Goal: Connect with others: Connect with others

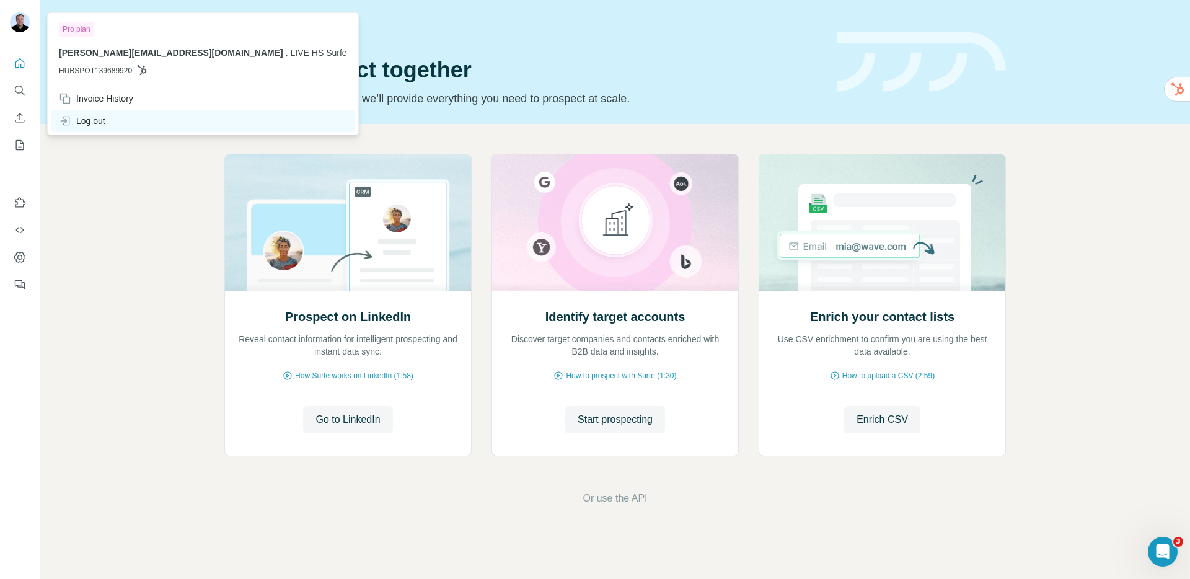
click at [90, 123] on div "Log out" at bounding box center [82, 121] width 47 height 12
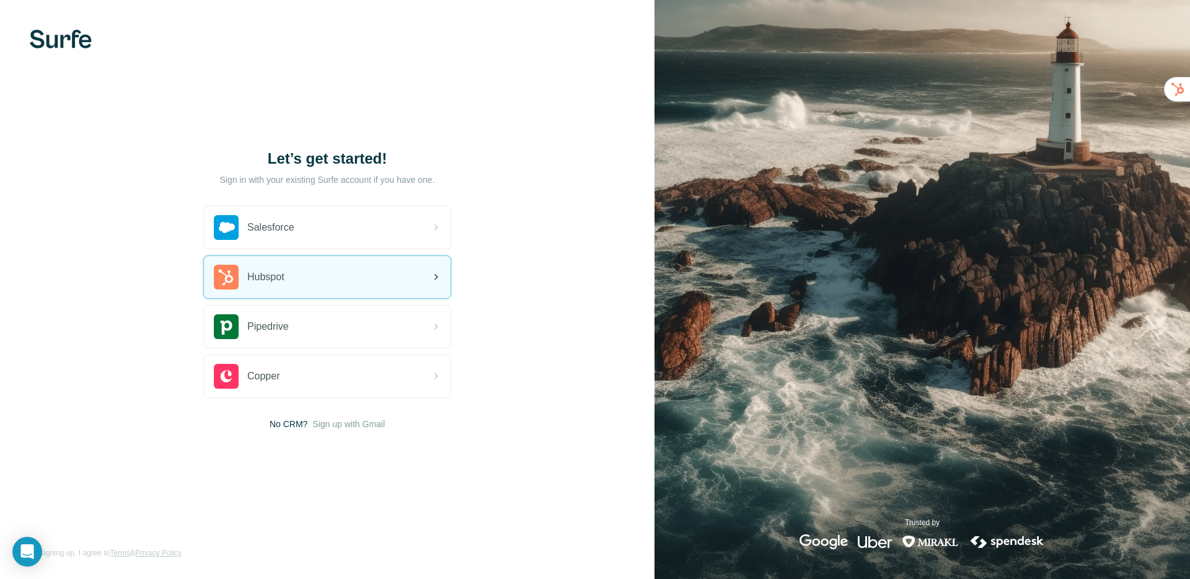
click at [290, 278] on div "Hubspot" at bounding box center [327, 277] width 247 height 42
